Goal: Information Seeking & Learning: Learn about a topic

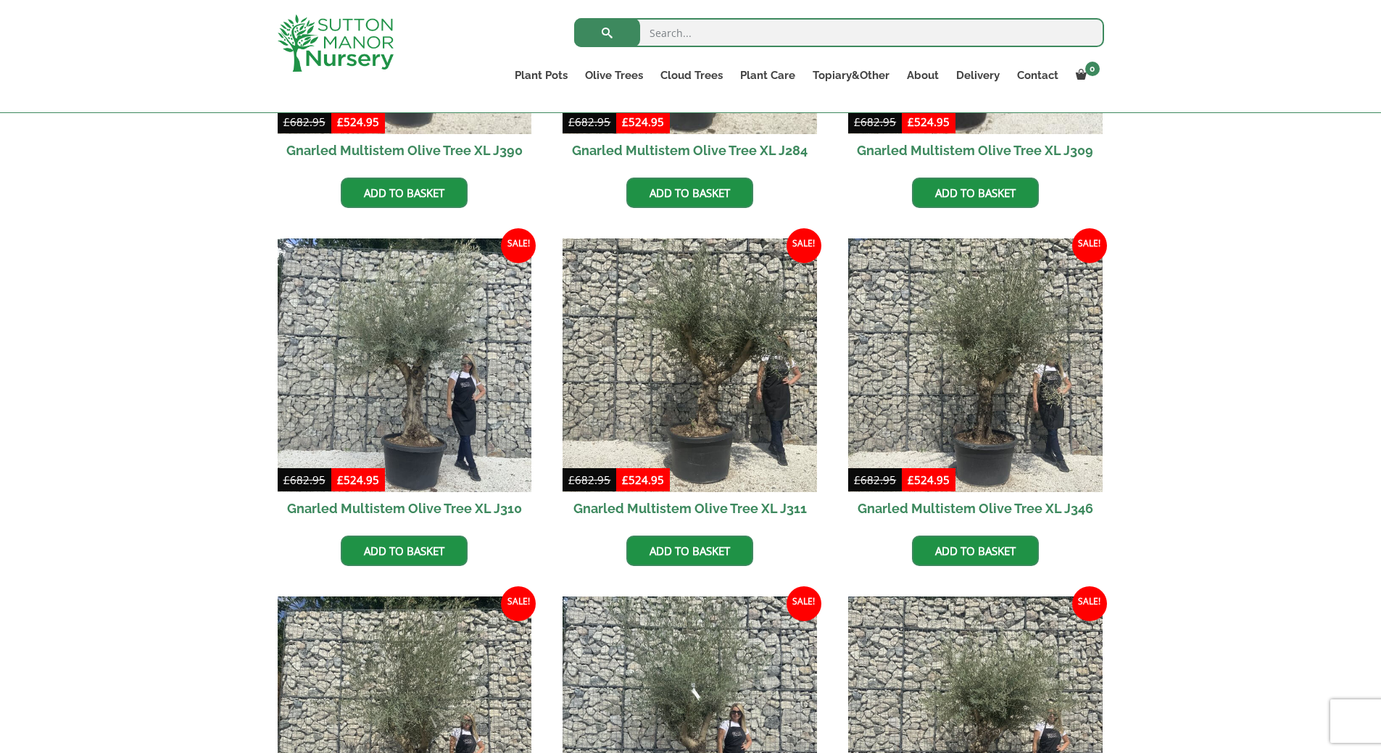
scroll to position [652, 0]
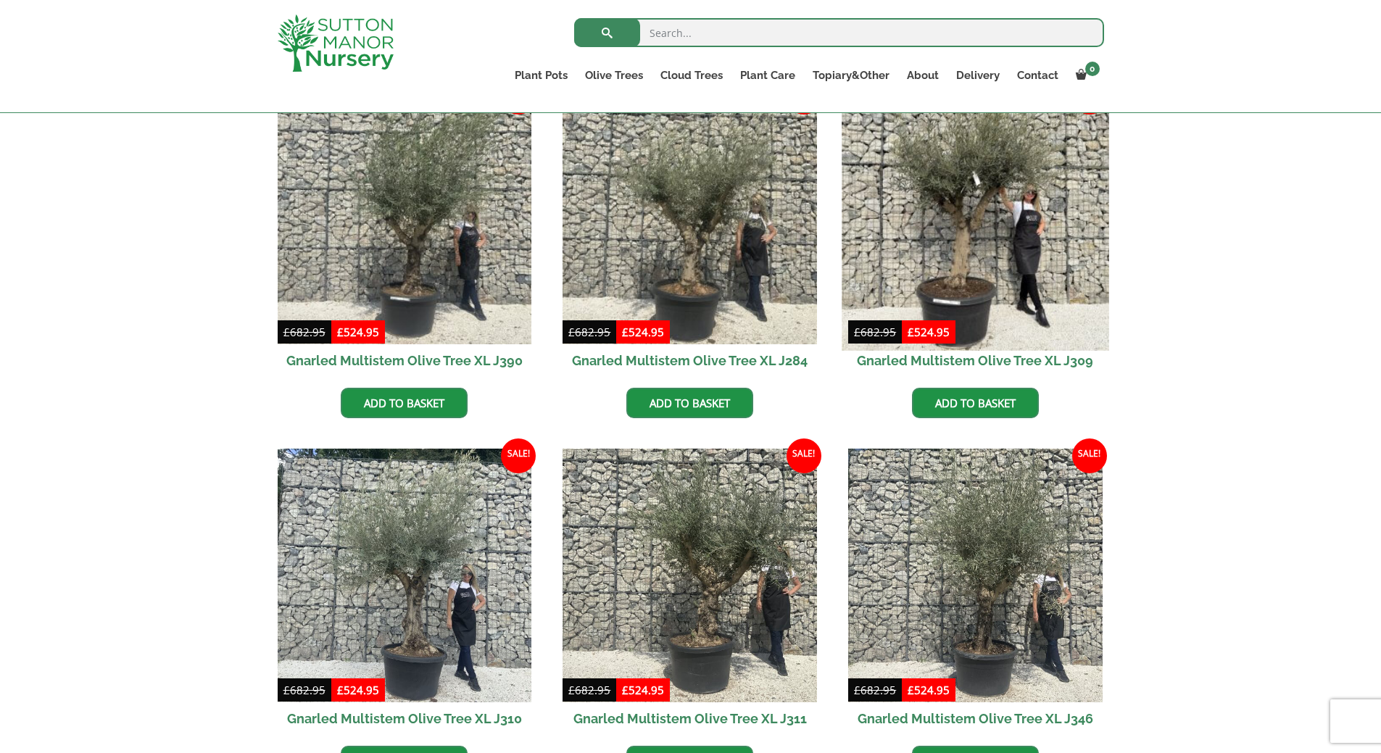
click at [985, 212] on img at bounding box center [975, 216] width 267 height 267
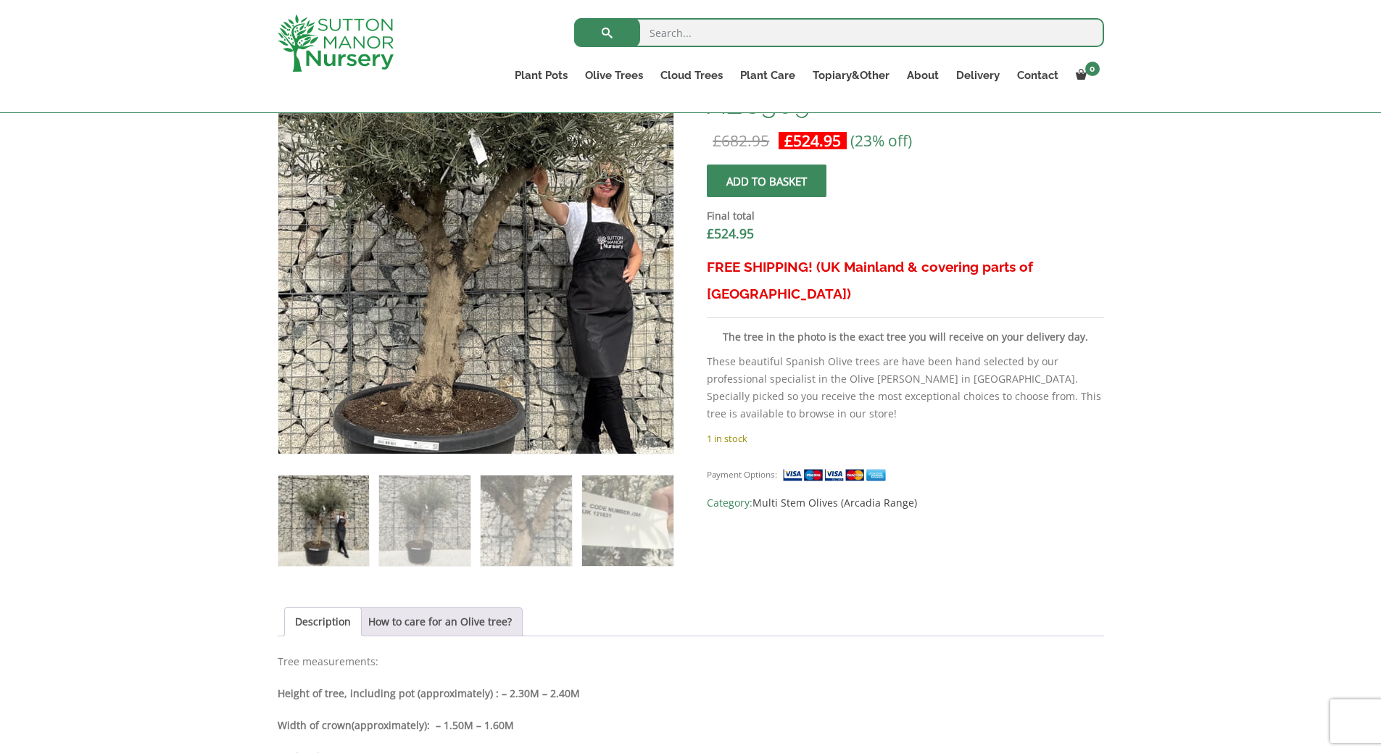
click at [476, 283] on img at bounding box center [475, 240] width 642 height 642
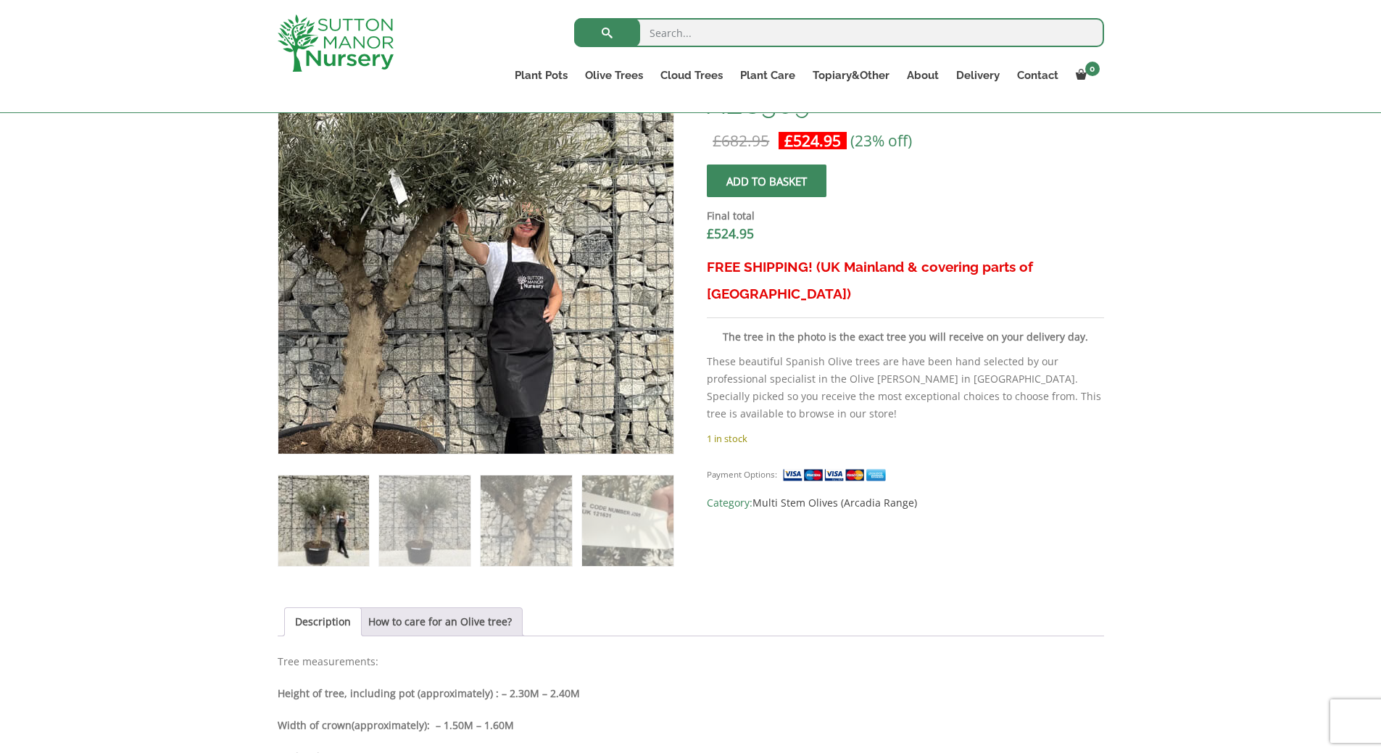
scroll to position [145, 0]
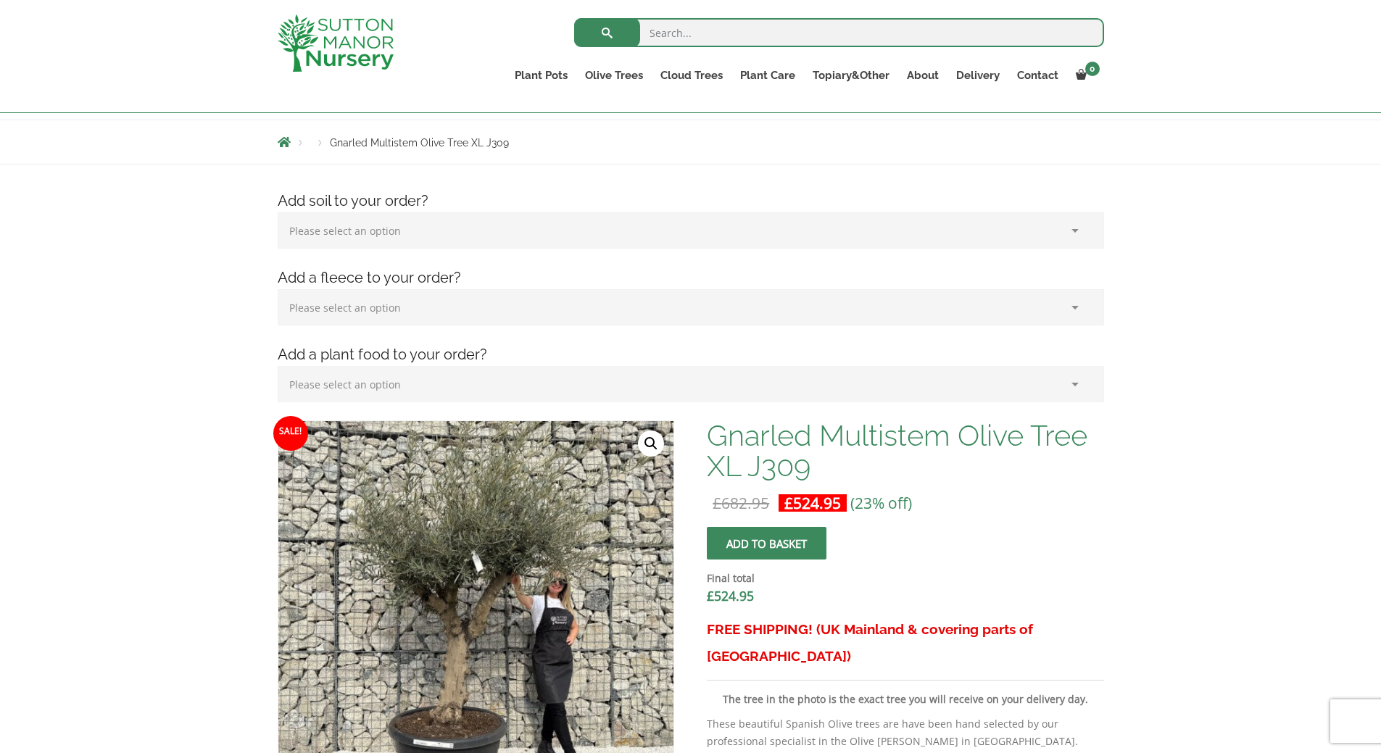
click at [649, 443] on link "🔍" at bounding box center [651, 444] width 26 height 26
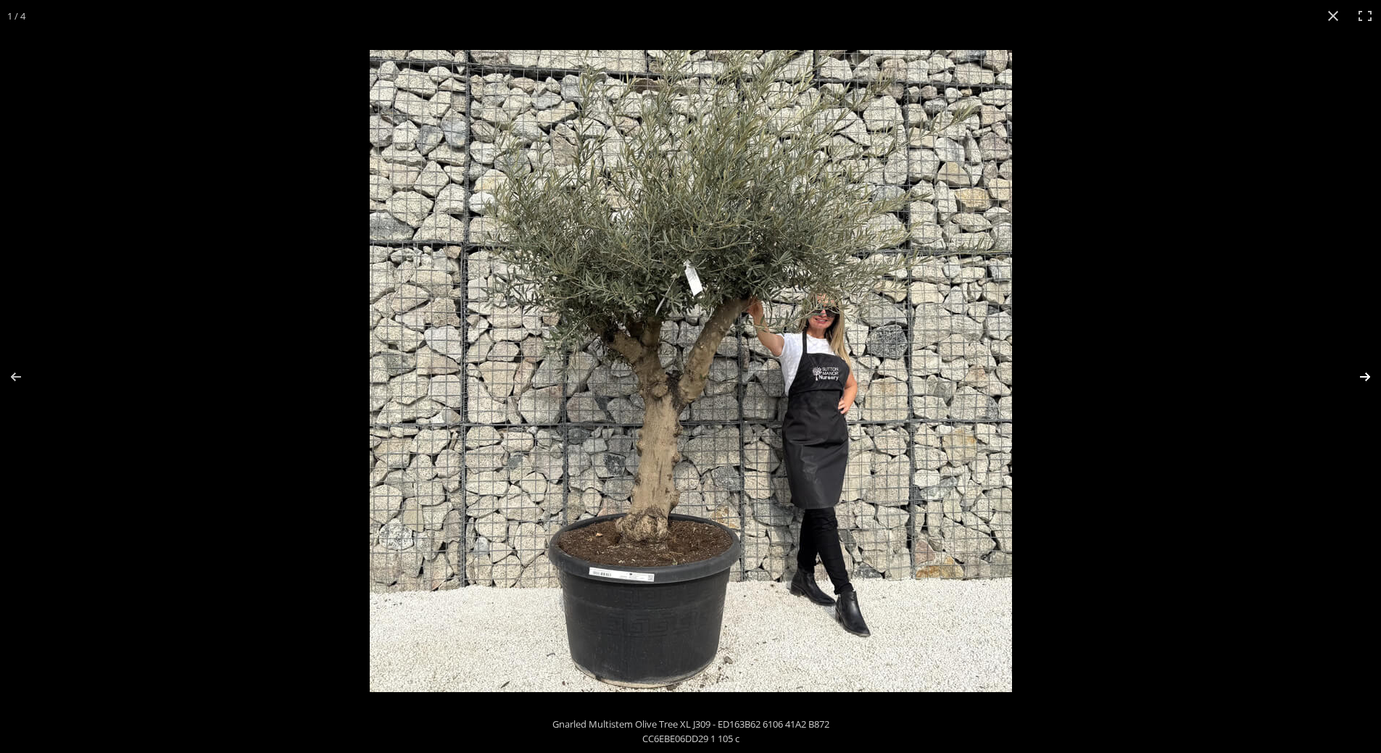
click at [1369, 373] on button "Next (arrow right)" at bounding box center [1355, 377] width 51 height 72
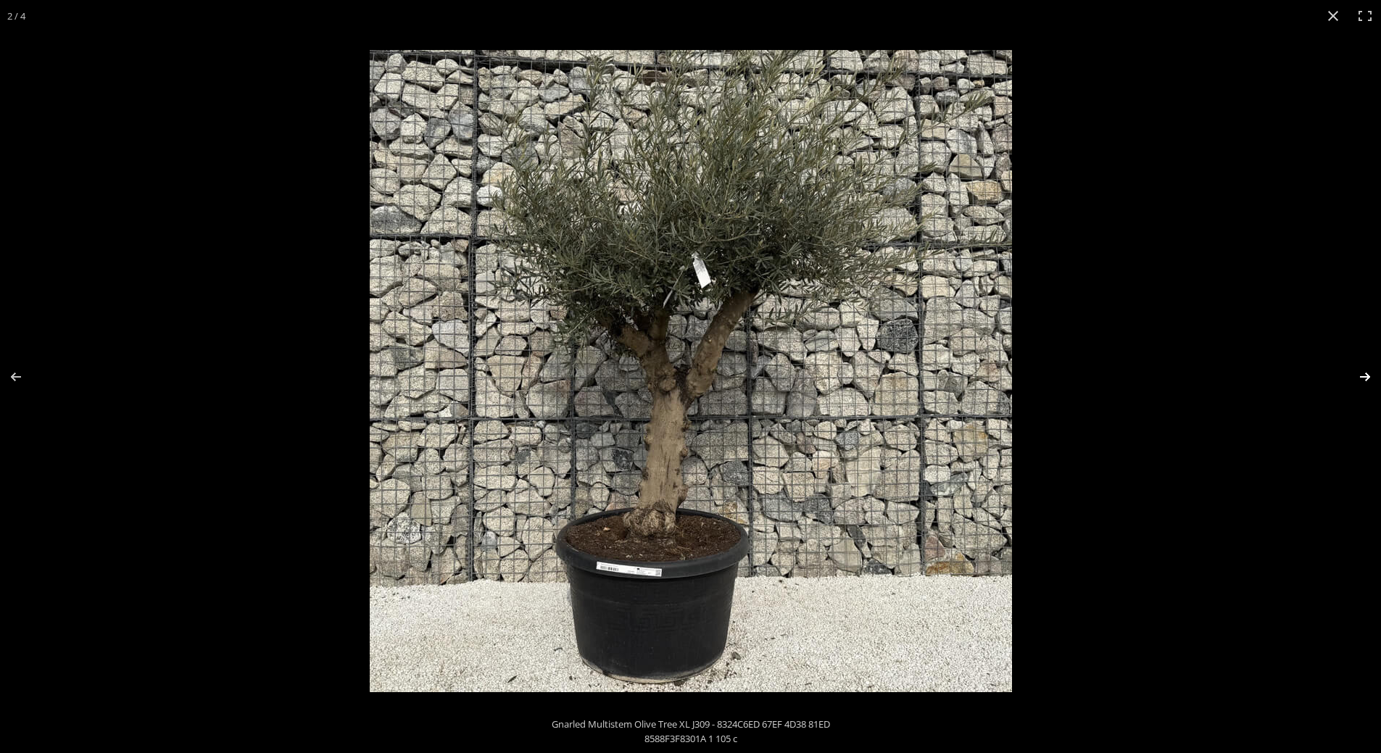
click at [1369, 373] on button "Next (arrow right)" at bounding box center [1355, 377] width 51 height 72
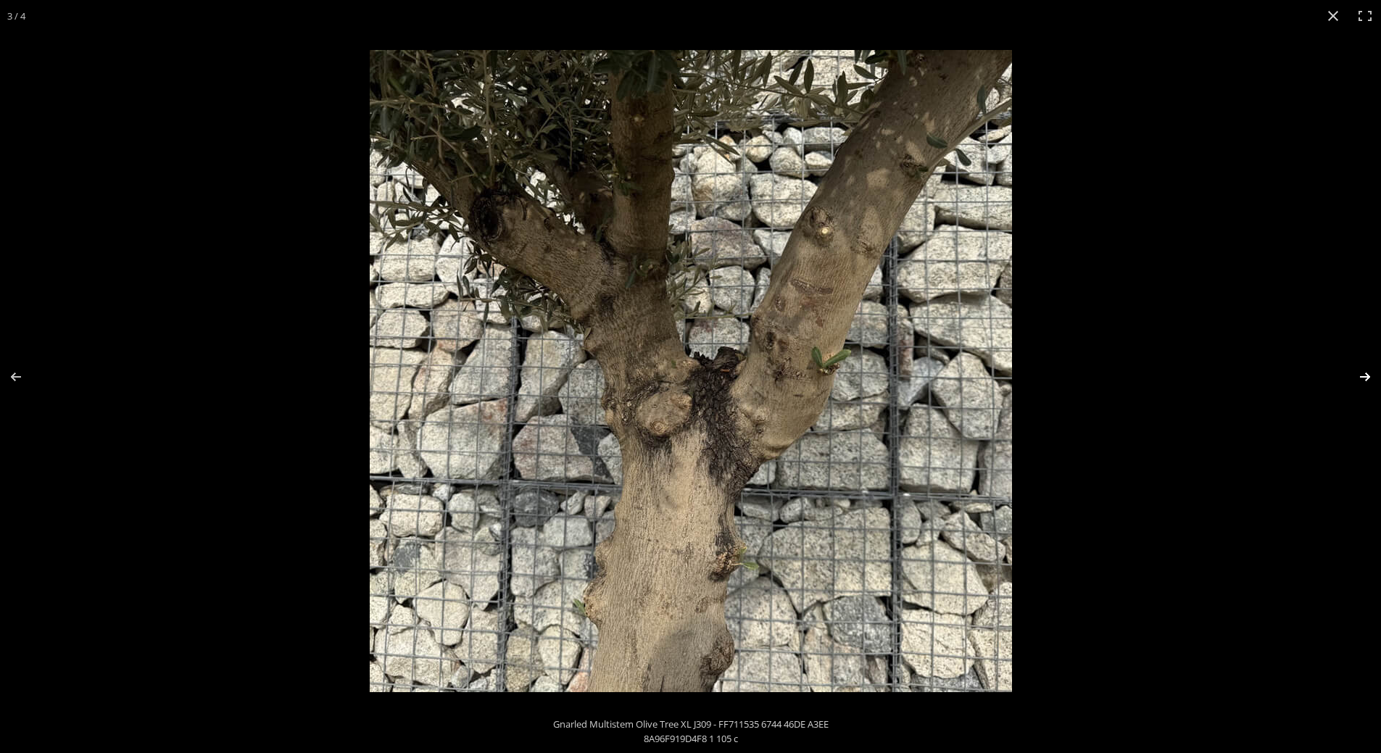
click at [1363, 374] on button "Next (arrow right)" at bounding box center [1355, 377] width 51 height 72
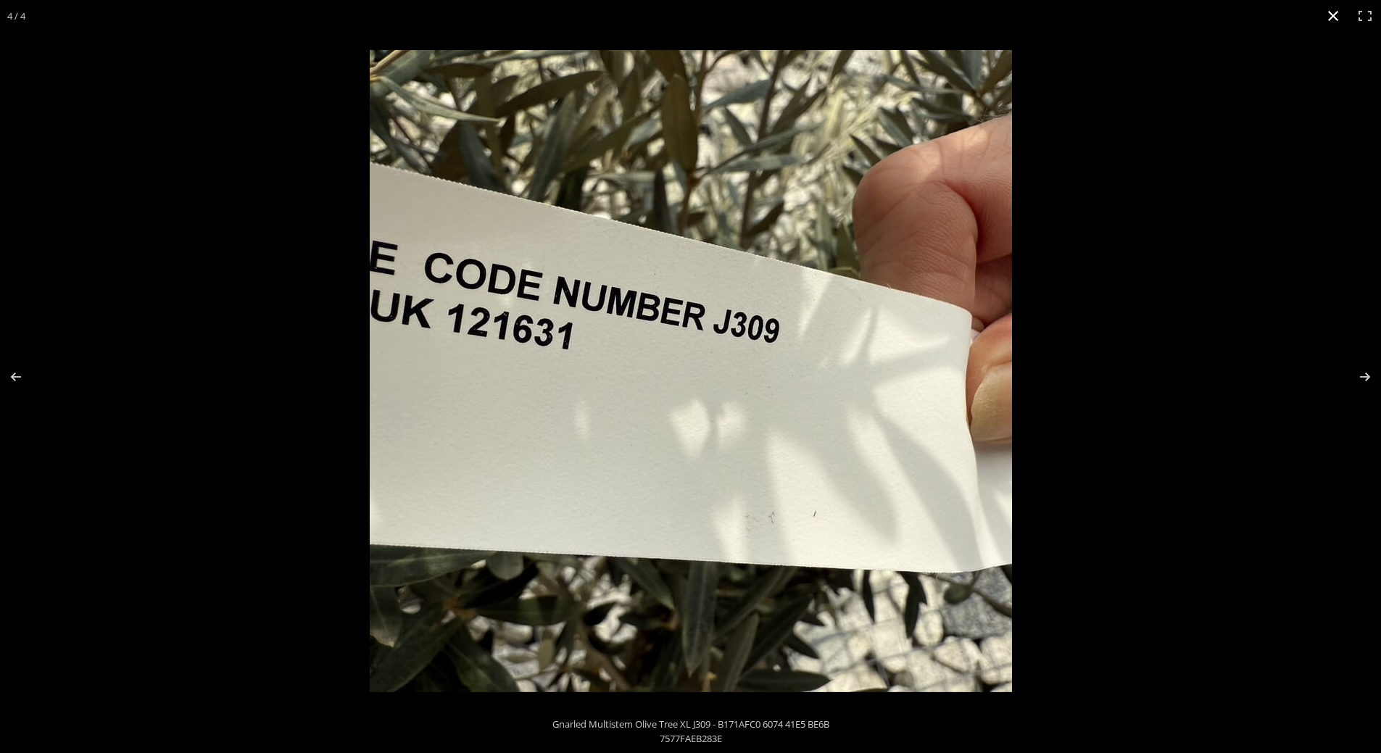
click at [1332, 22] on button "Close (Esc)" at bounding box center [1333, 16] width 32 height 32
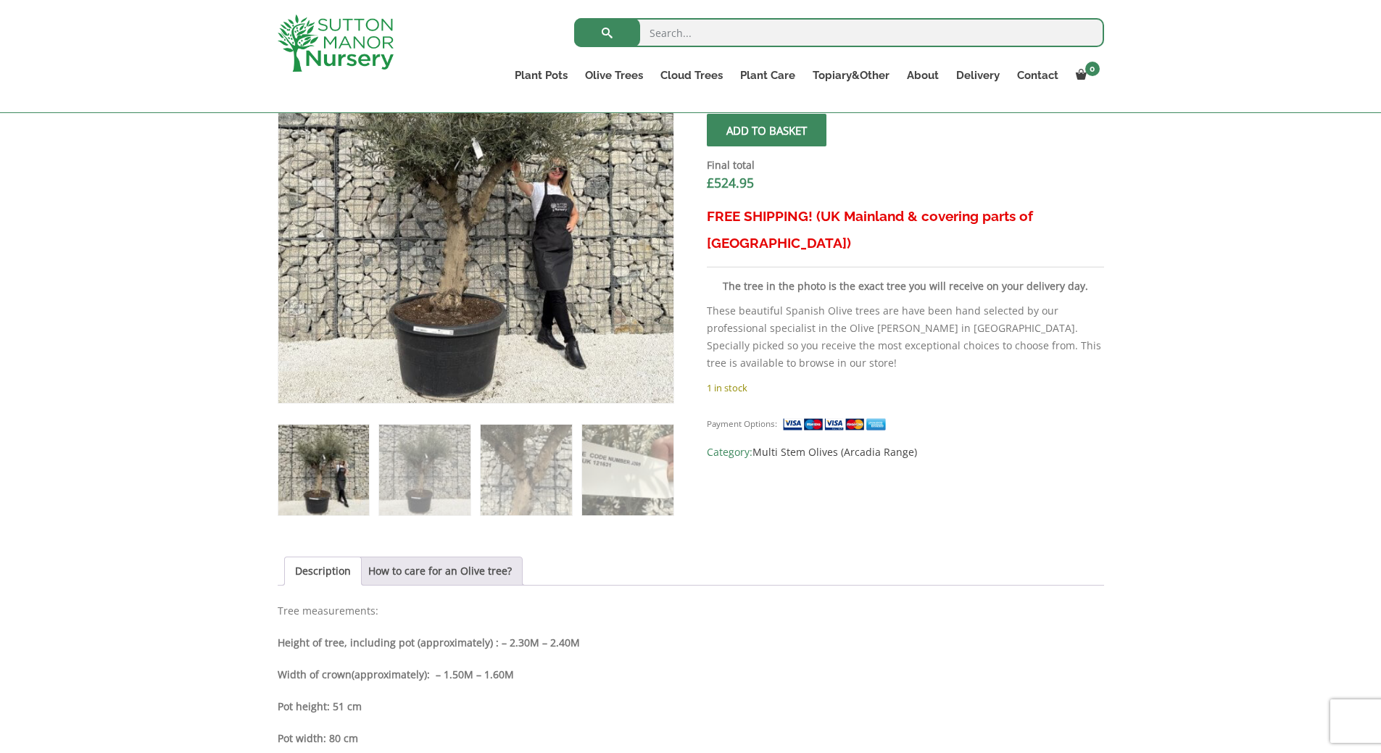
scroll to position [299, 0]
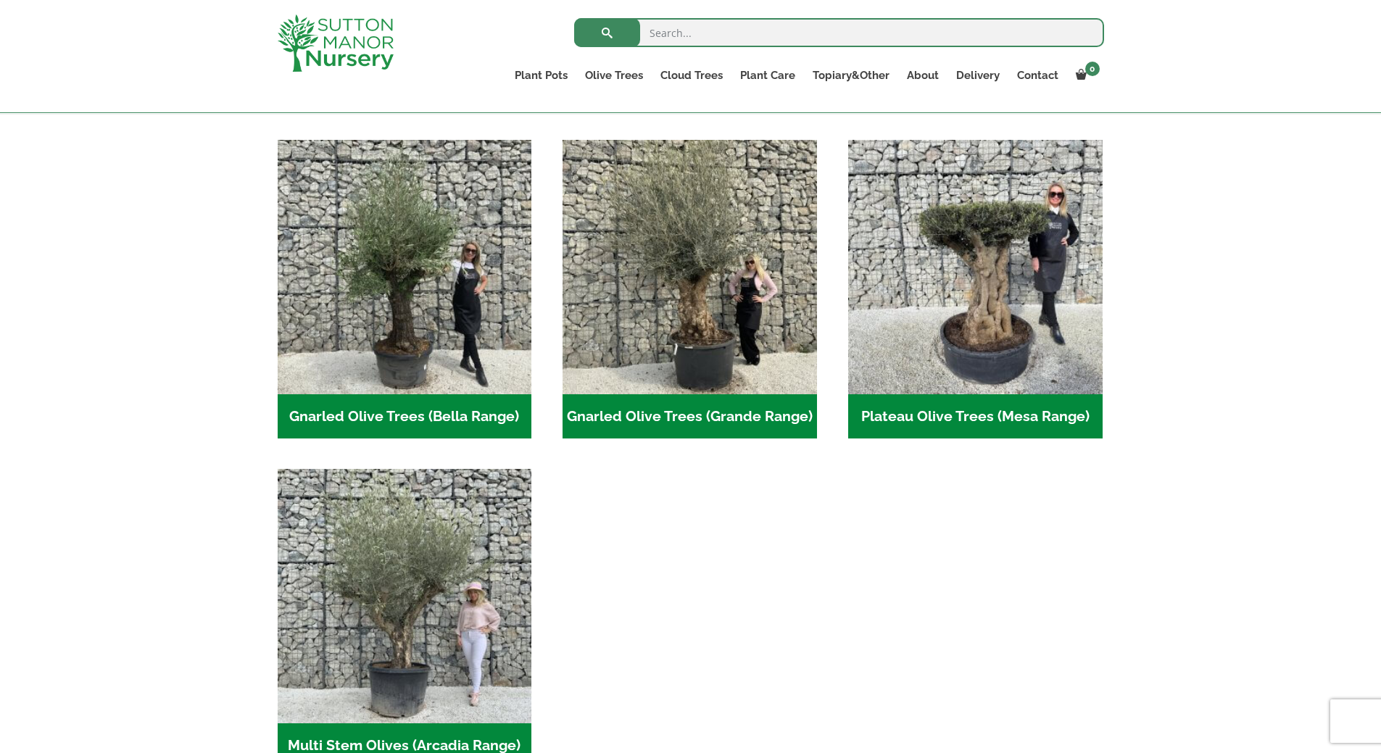
click at [702, 38] on input "search" at bounding box center [839, 32] width 530 height 29
